Goal: Communication & Community: Answer question/provide support

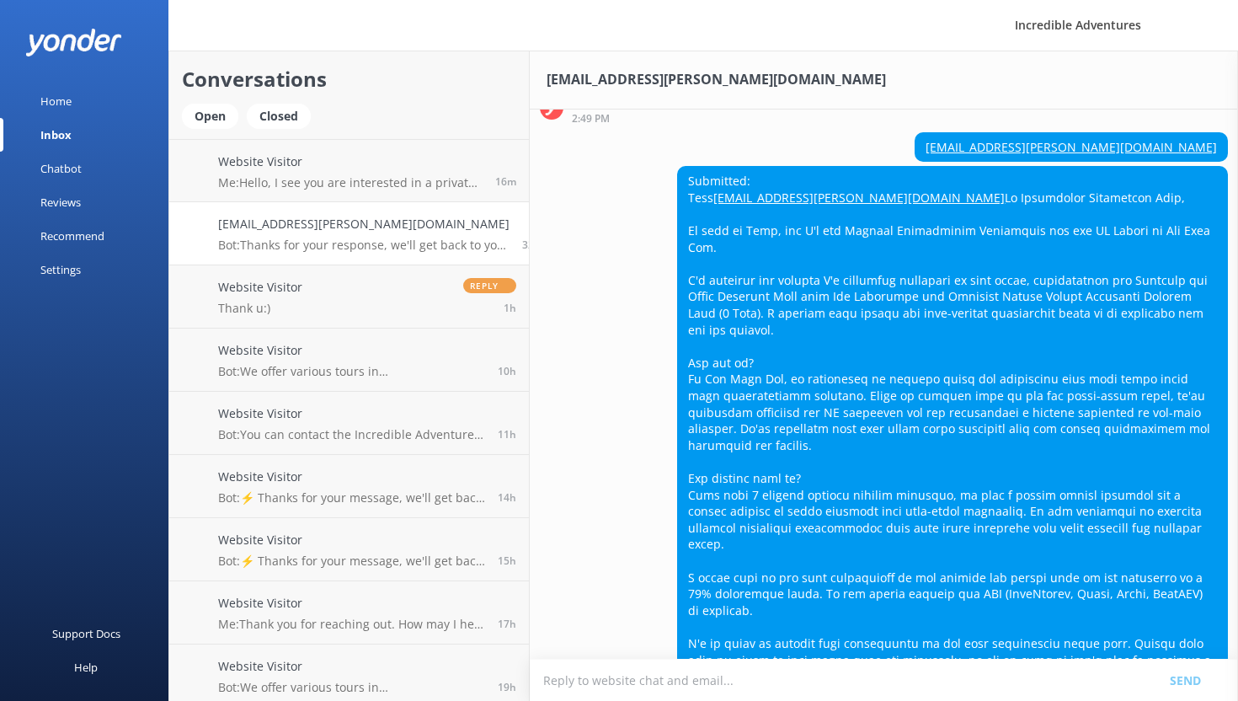
scroll to position [952, 0]
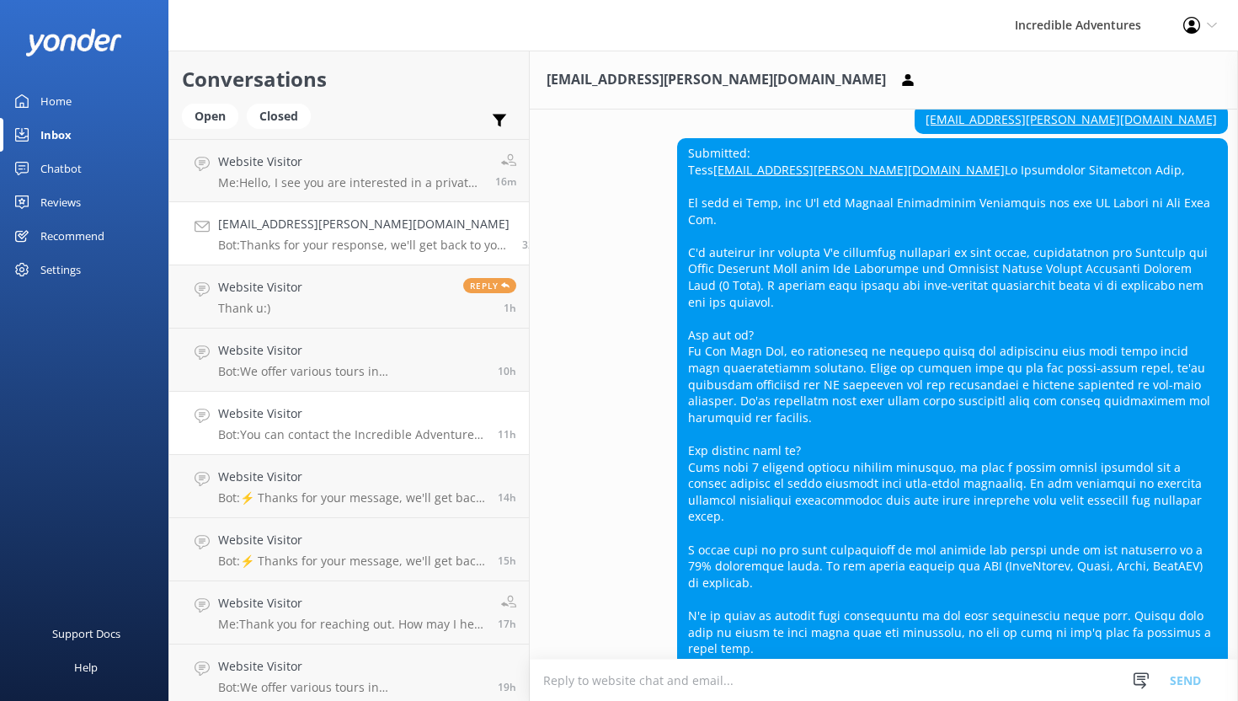
click at [349, 413] on h4 "Website Visitor" at bounding box center [351, 413] width 267 height 19
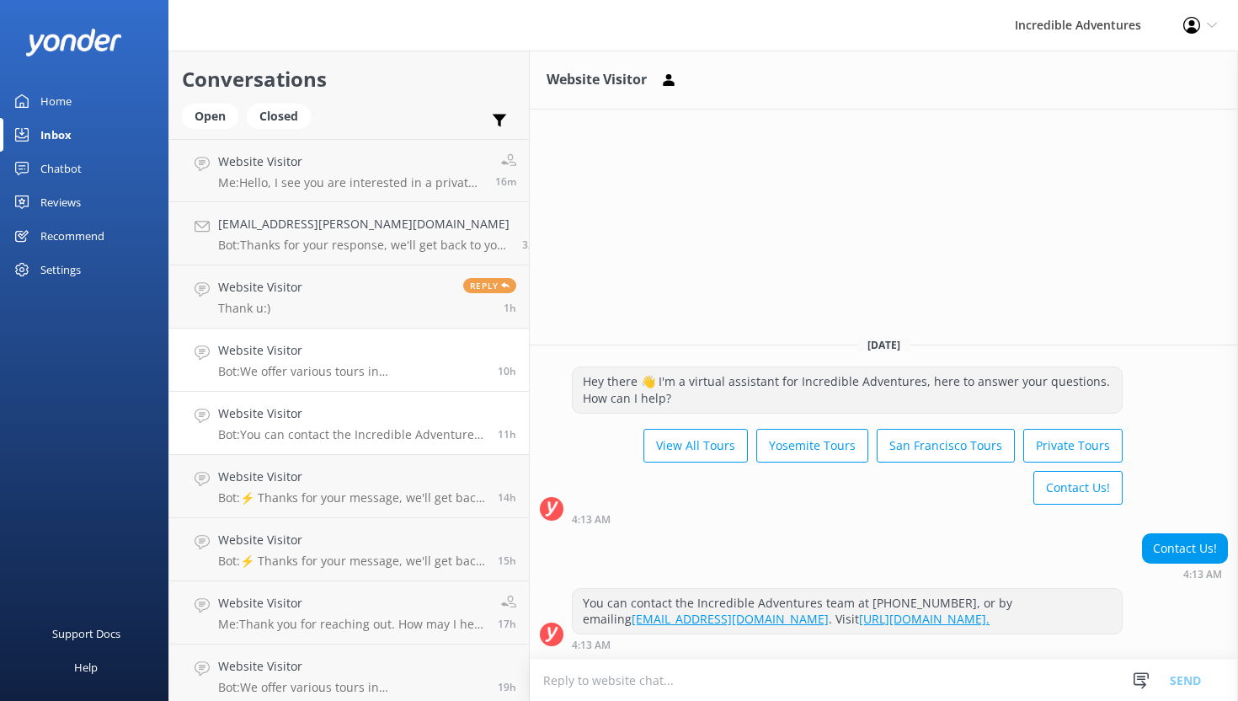
click at [378, 352] on h4 "Website Visitor" at bounding box center [351, 350] width 267 height 19
